Goal: Information Seeking & Learning: Learn about a topic

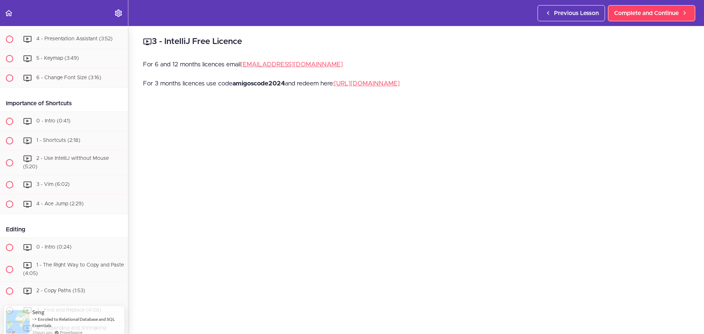
scroll to position [662, 0]
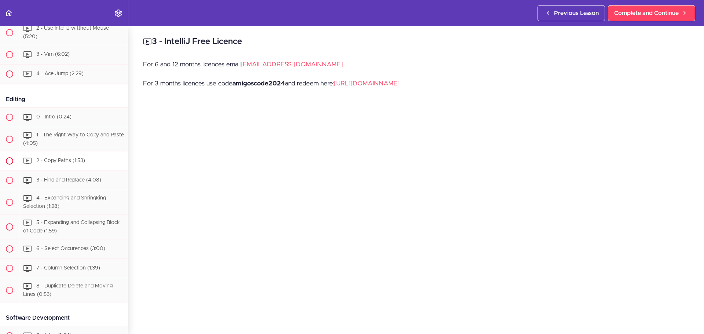
drag, startPoint x: 119, startPoint y: 145, endPoint x: 117, endPoint y: 168, distance: 23.6
click at [117, 168] on div "Editing 0 - Intro (0:24) 1 - The Right Way to Copy and Paste (4:05)" at bounding box center [61, 196] width 133 height 211
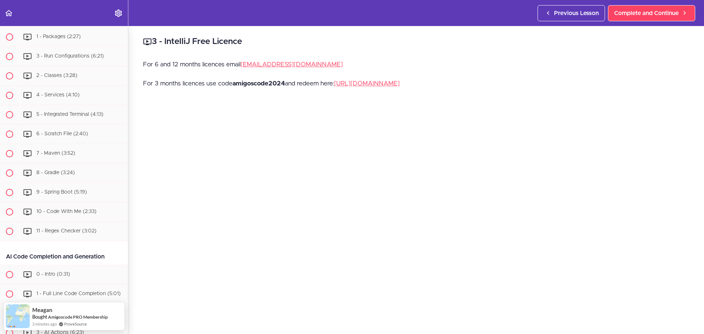
scroll to position [929, 0]
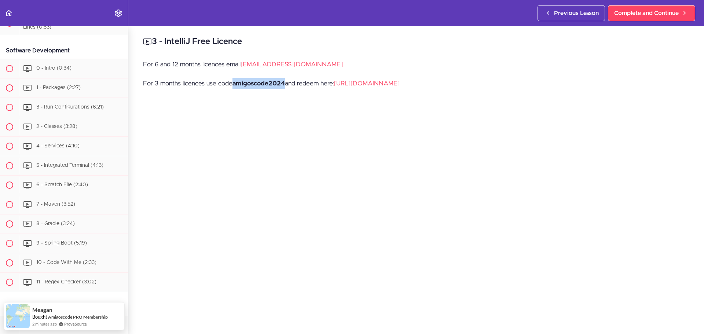
drag, startPoint x: 285, startPoint y: 84, endPoint x: 235, endPoint y: 86, distance: 50.6
click at [235, 86] on strong "amigoscode2024" at bounding box center [258, 83] width 52 height 6
copy strong "amigoscode2024"
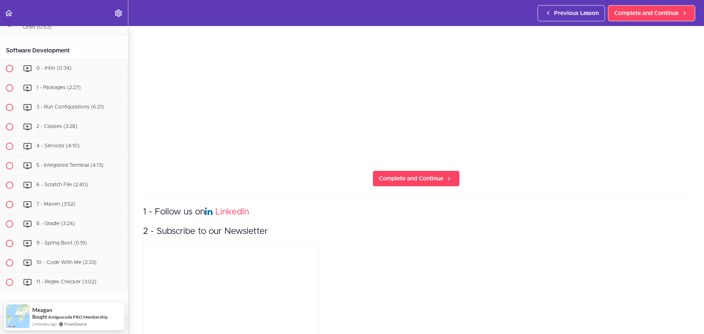
scroll to position [293, 0]
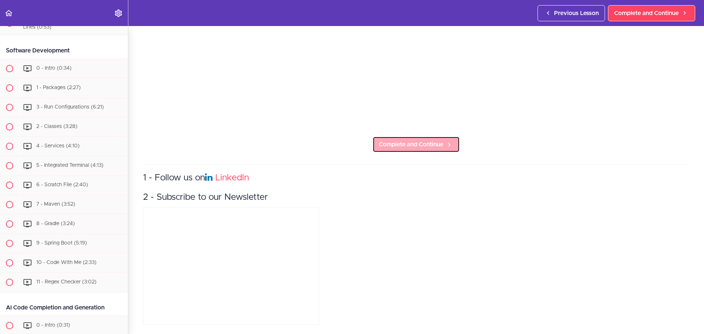
click at [417, 140] on span "Complete and Continue" at bounding box center [411, 144] width 65 height 9
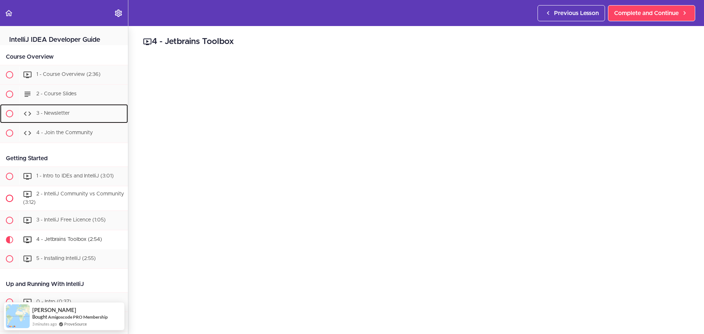
click at [82, 118] on div "3 - Newsletter" at bounding box center [73, 114] width 109 height 16
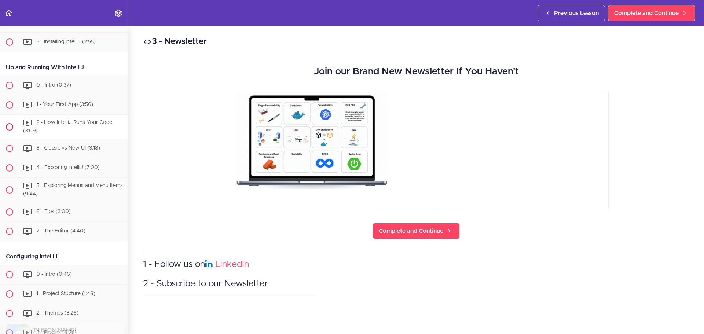
scroll to position [223, 0]
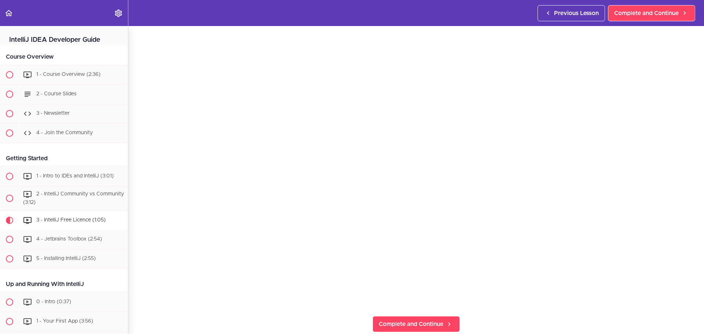
scroll to position [110, 0]
click at [9, 9] on icon "Back to course curriculum" at bounding box center [8, 13] width 9 height 9
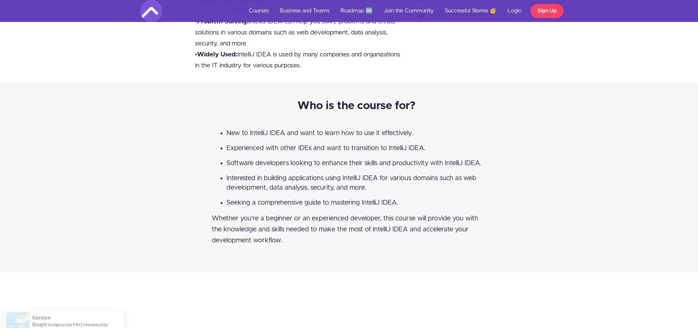
scroll to position [257, 0]
